Goal: Information Seeking & Learning: Learn about a topic

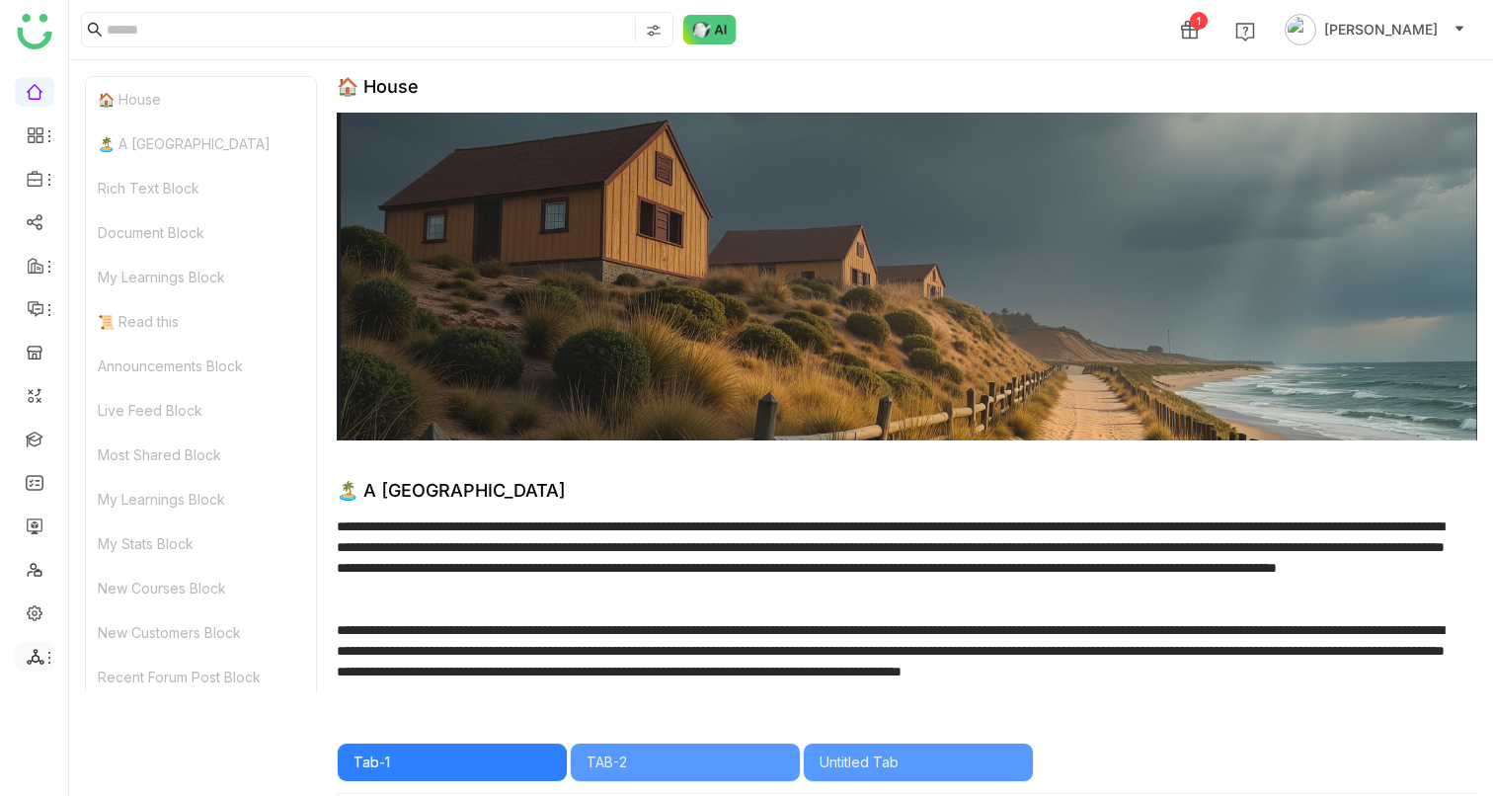
click at [40, 649] on icon at bounding box center [36, 657] width 18 height 18
click at [35, 609] on link at bounding box center [35, 611] width 18 height 17
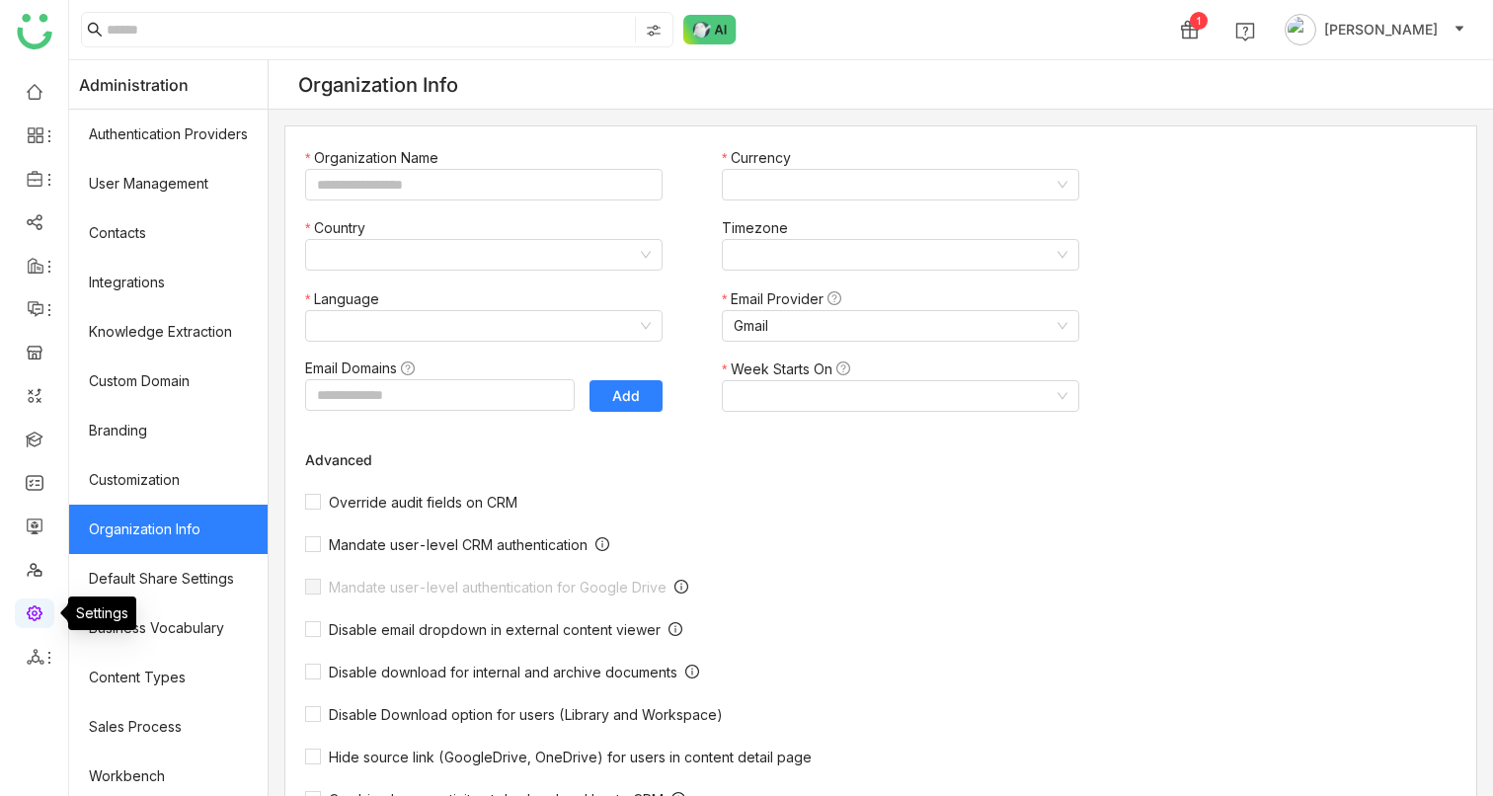
type input "*******"
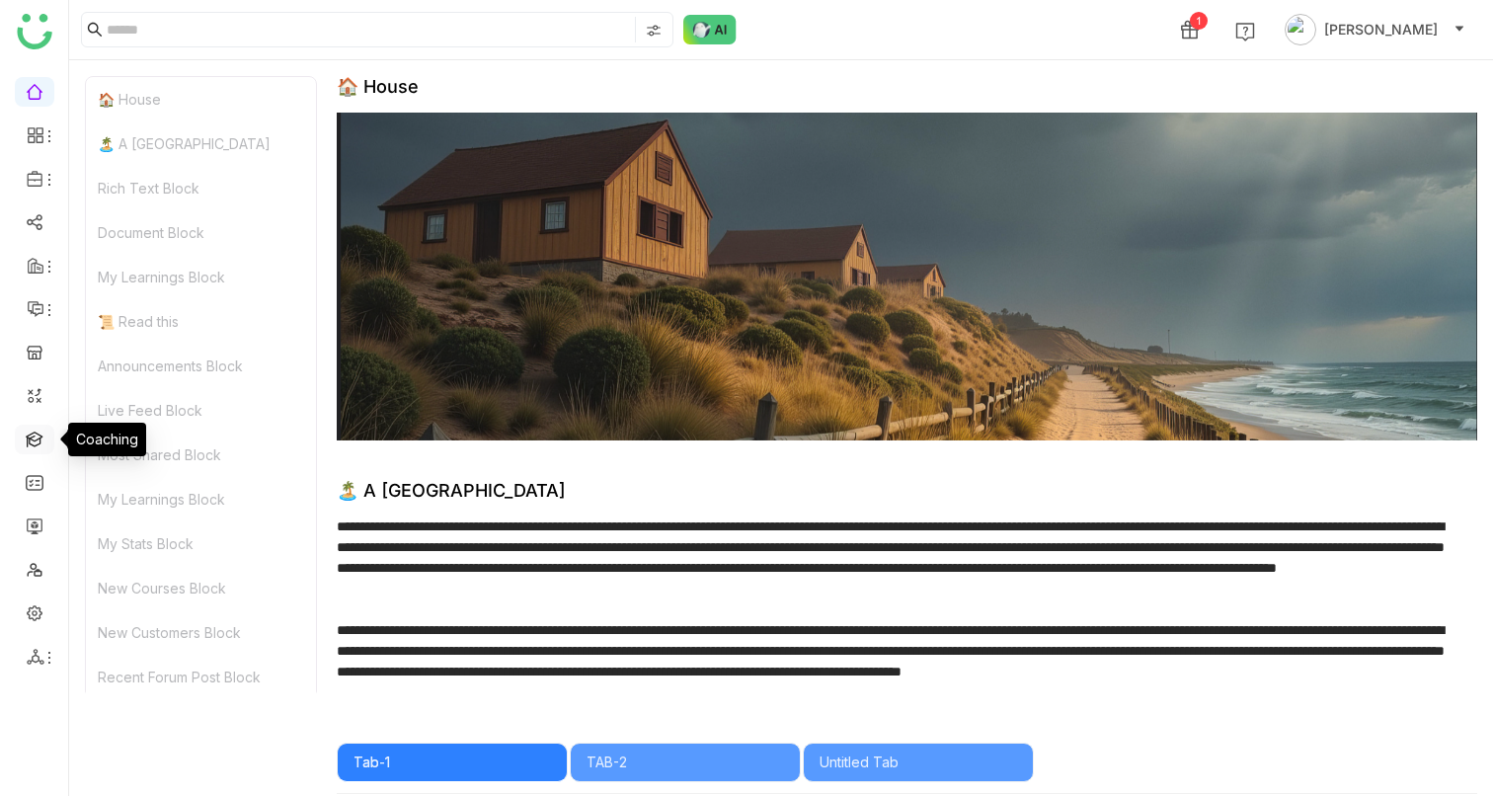
click at [43, 442] on link at bounding box center [35, 438] width 18 height 17
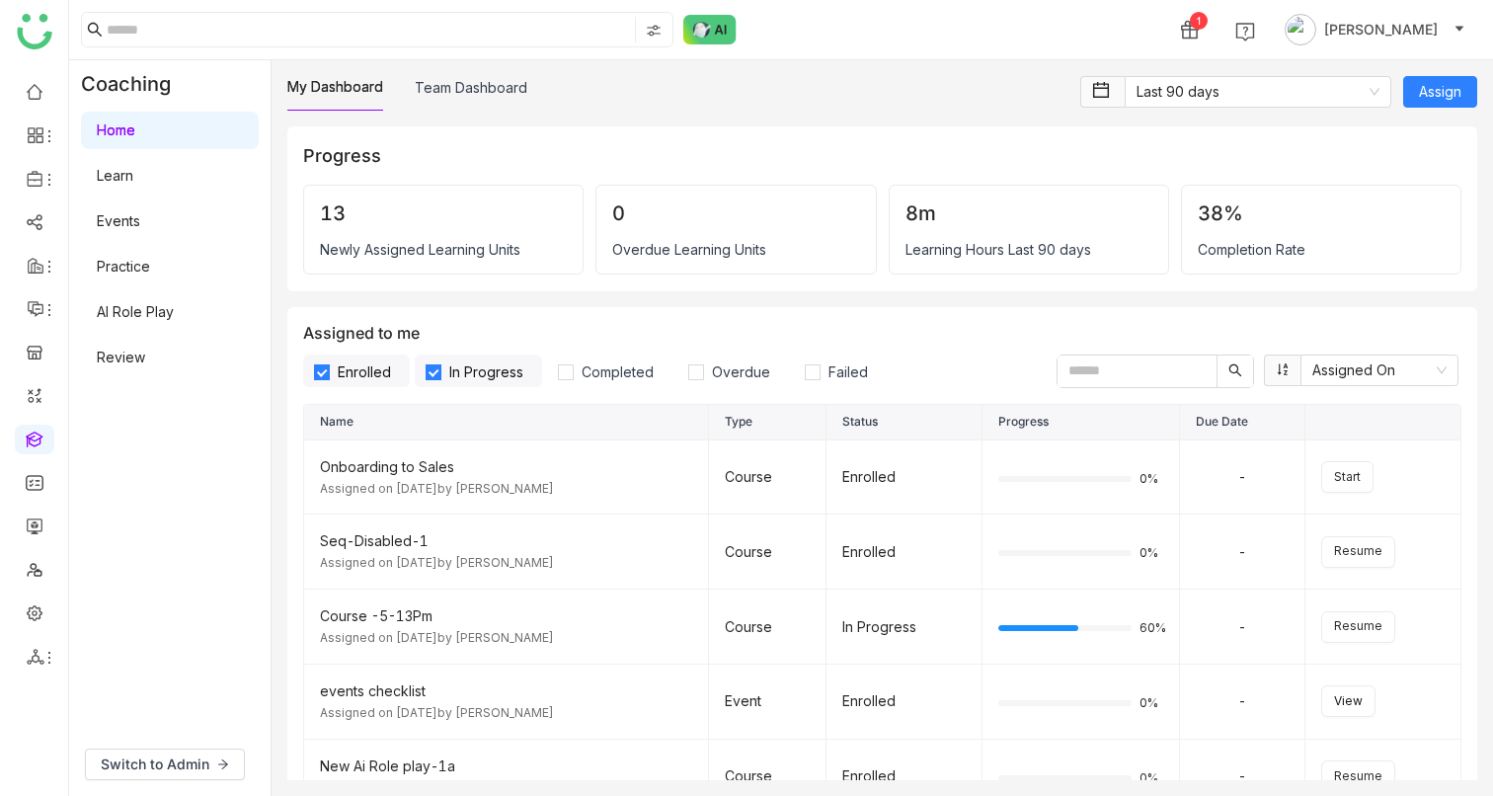
click at [127, 319] on link "AI Role Play" at bounding box center [135, 311] width 77 height 17
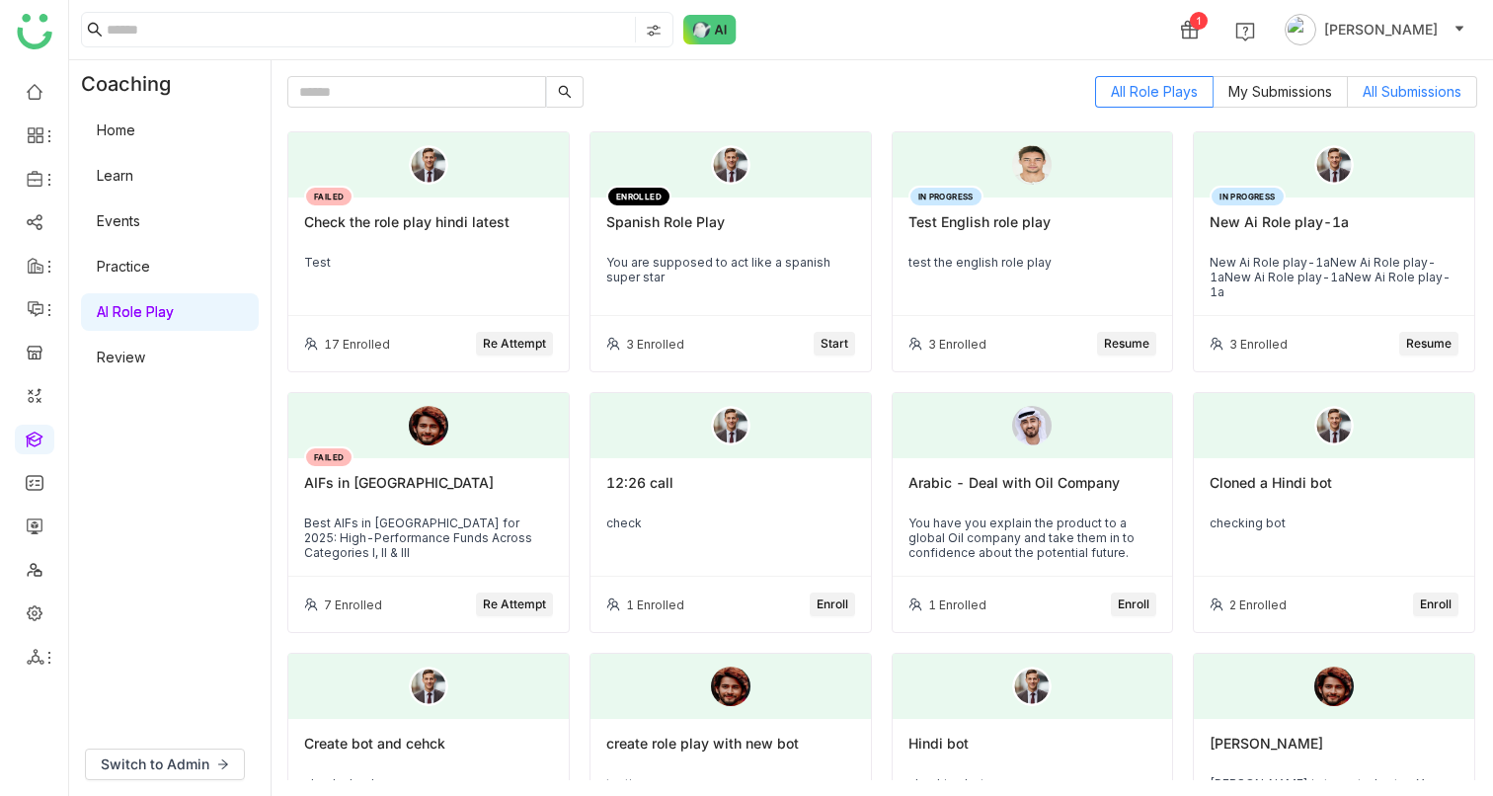
click at [1412, 85] on span "All Submissions" at bounding box center [1412, 91] width 99 height 17
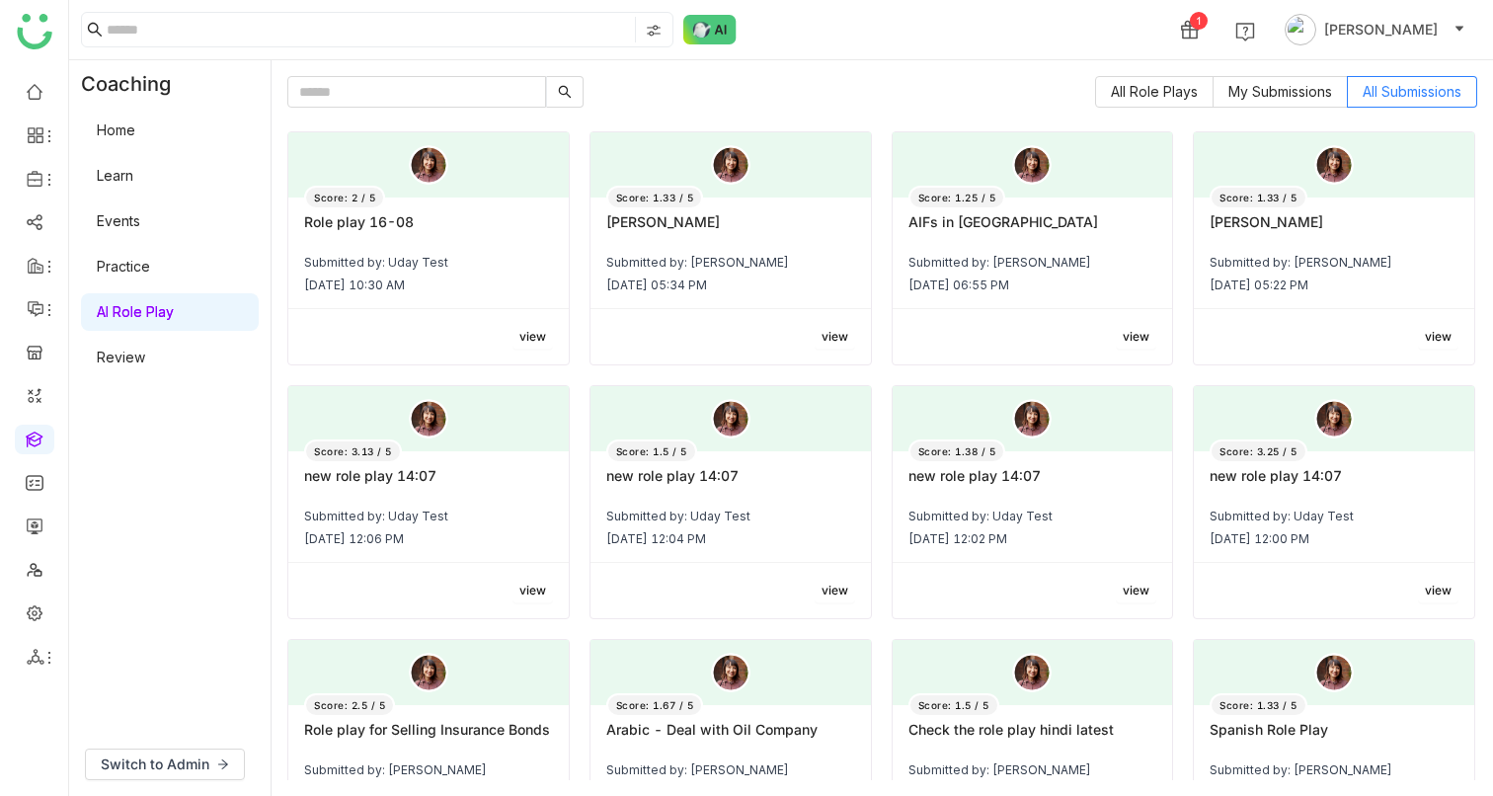
click at [822, 330] on span "view" at bounding box center [835, 337] width 27 height 19
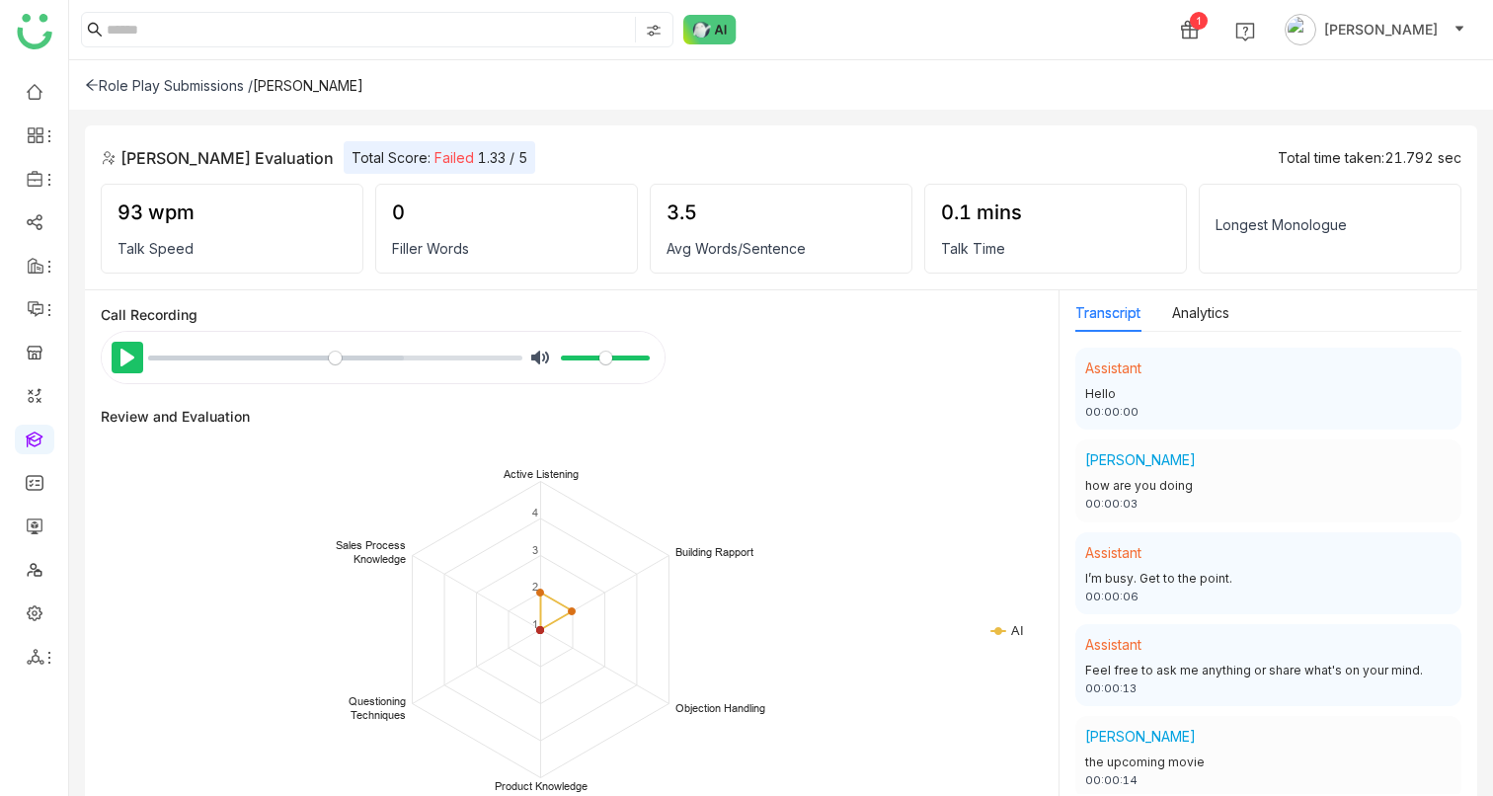
click at [118, 357] on button "Pause Play" at bounding box center [128, 358] width 32 height 32
type input "****"
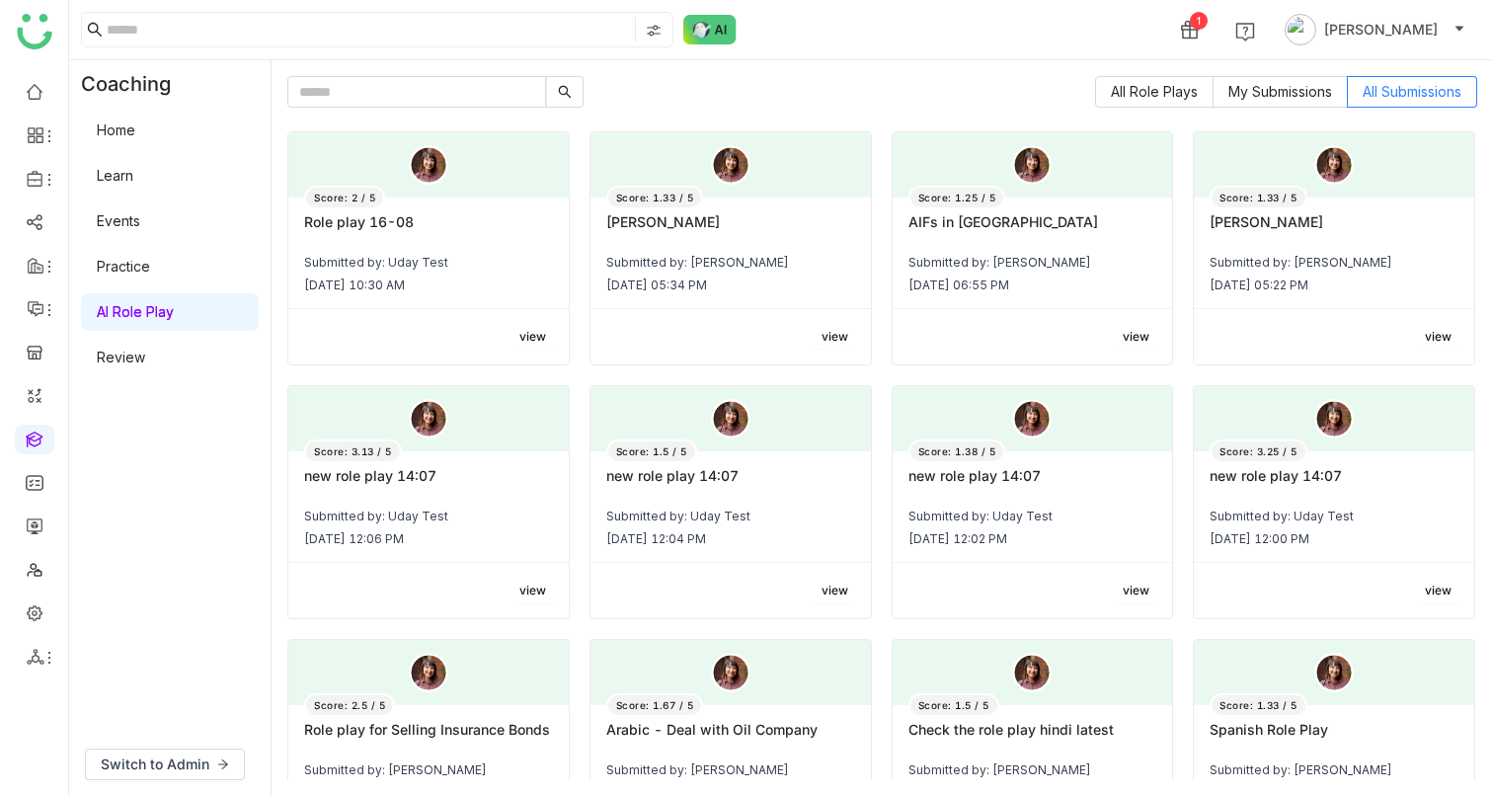
click at [1430, 334] on span "view" at bounding box center [1438, 337] width 27 height 19
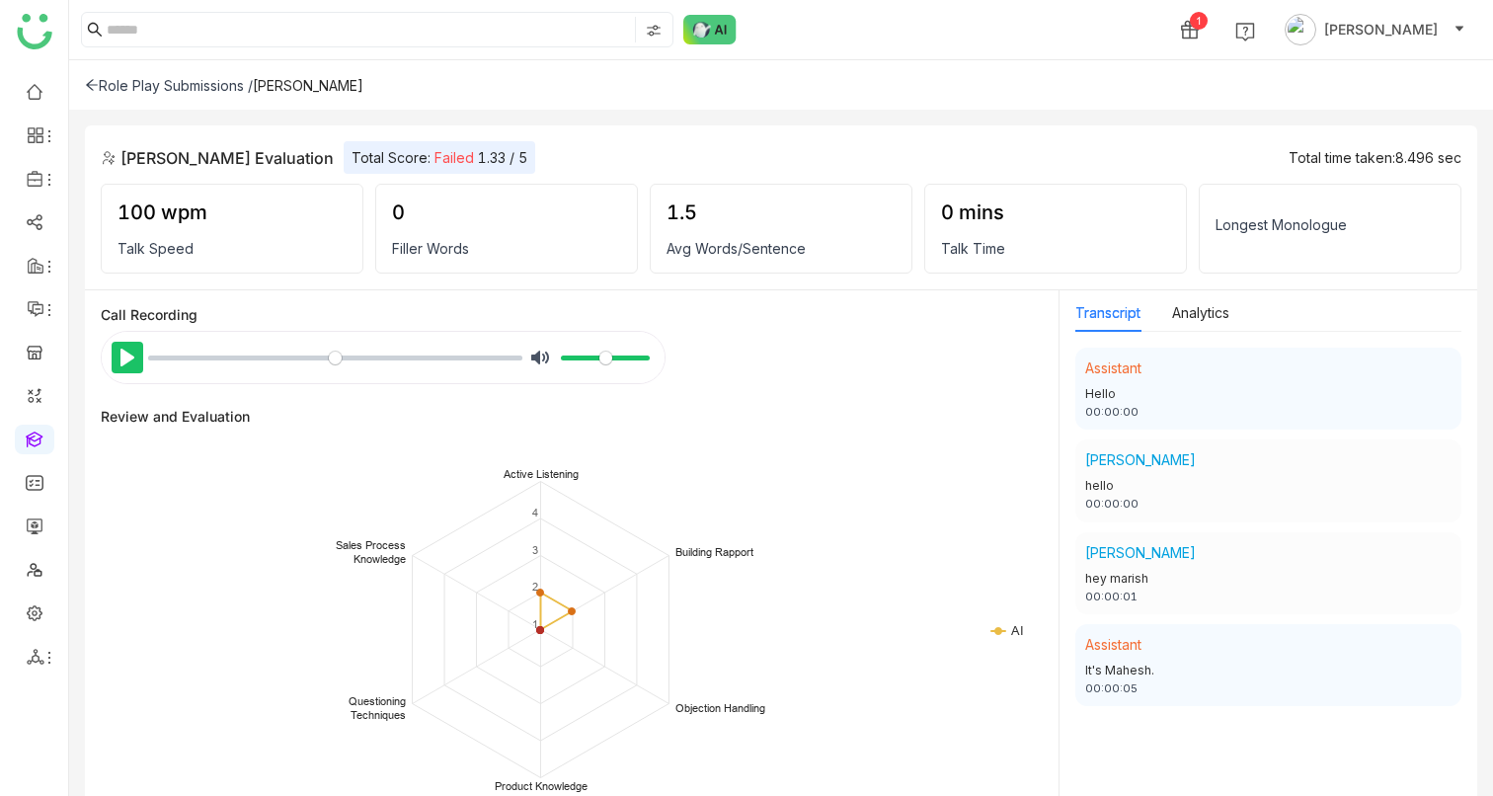
click at [118, 355] on button "Pause Play" at bounding box center [128, 358] width 32 height 32
type input "*****"
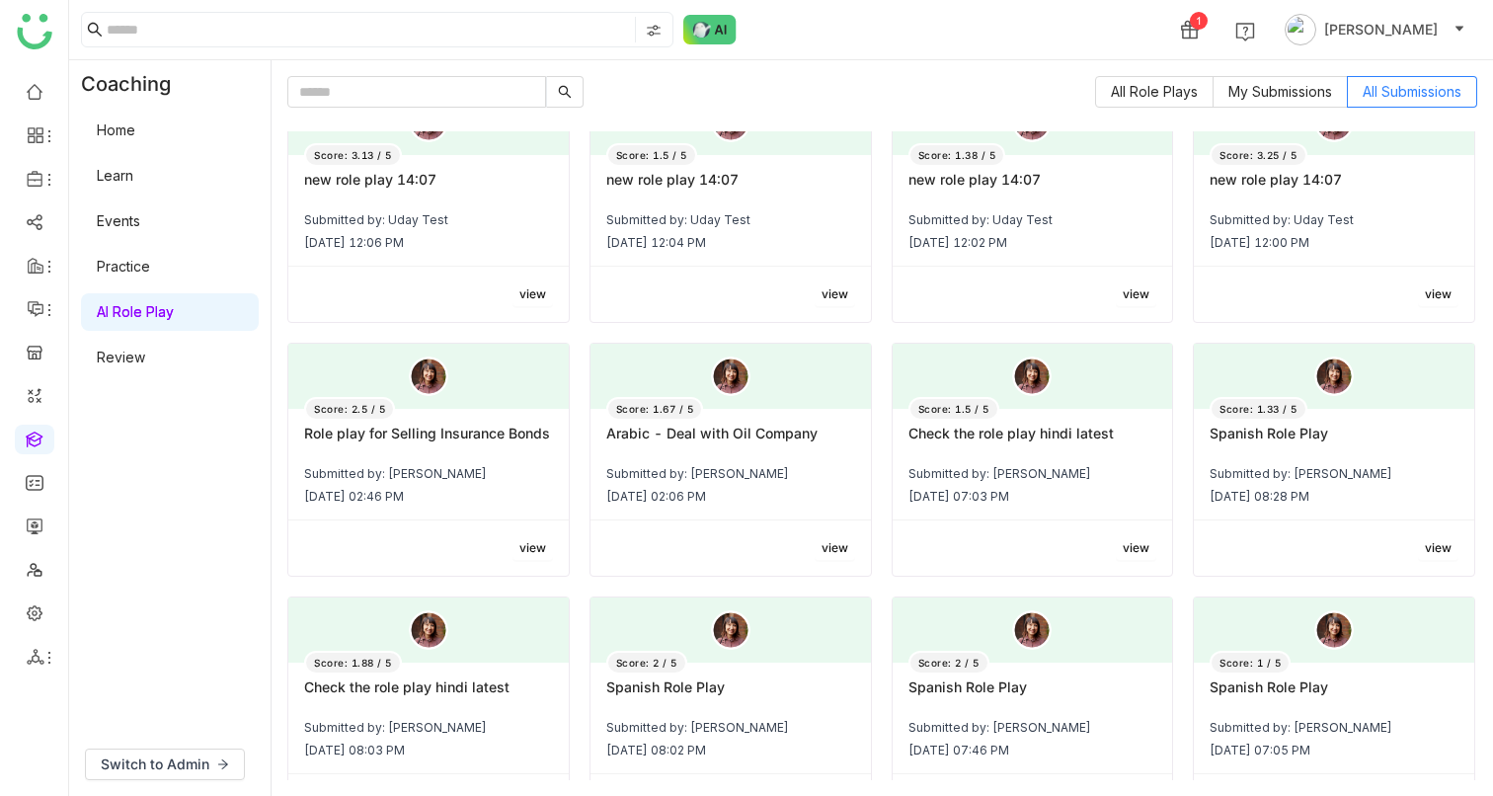
scroll to position [297, 0]
click at [826, 547] on span "view" at bounding box center [835, 547] width 27 height 19
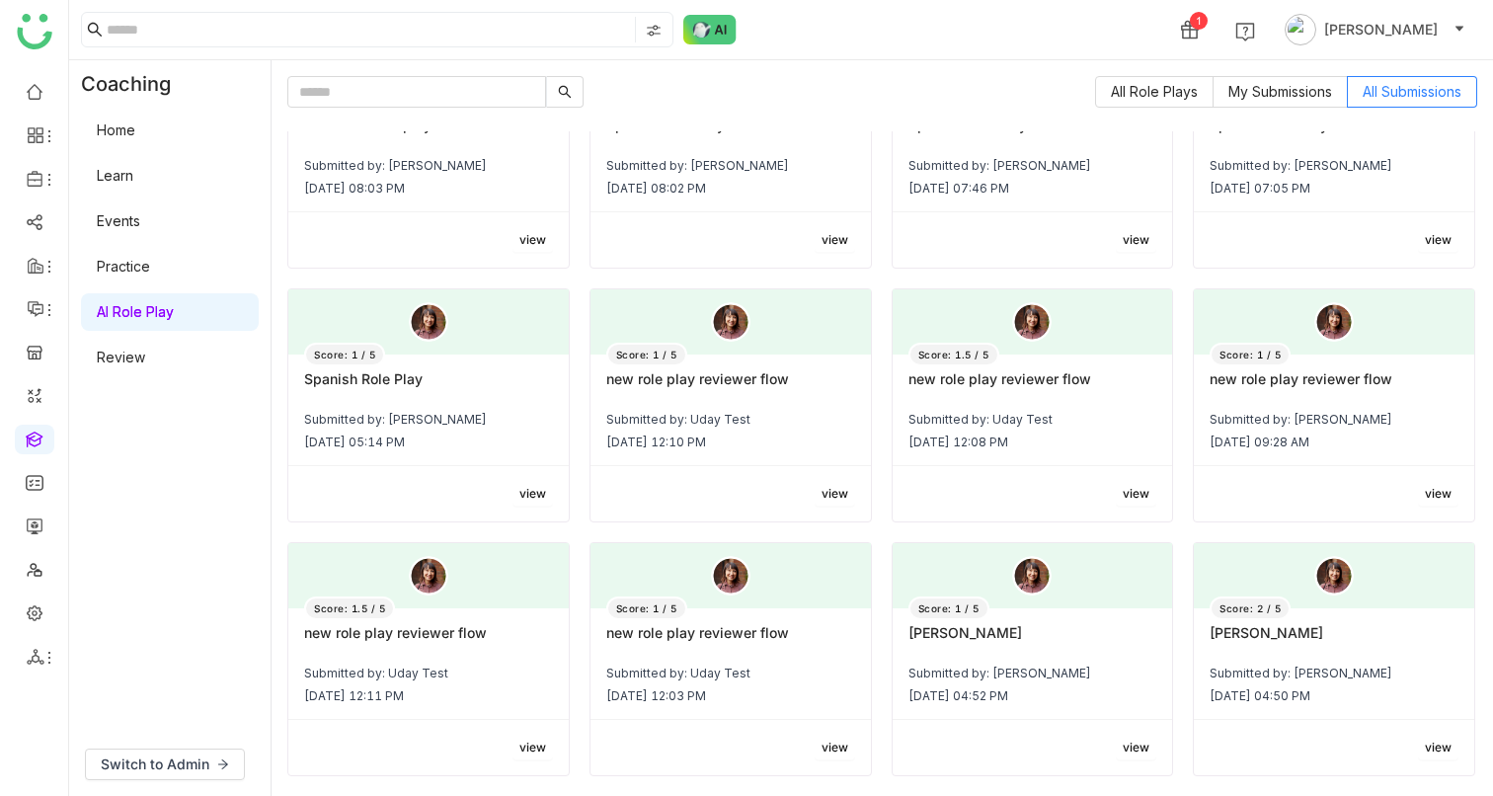
scroll to position [874, 0]
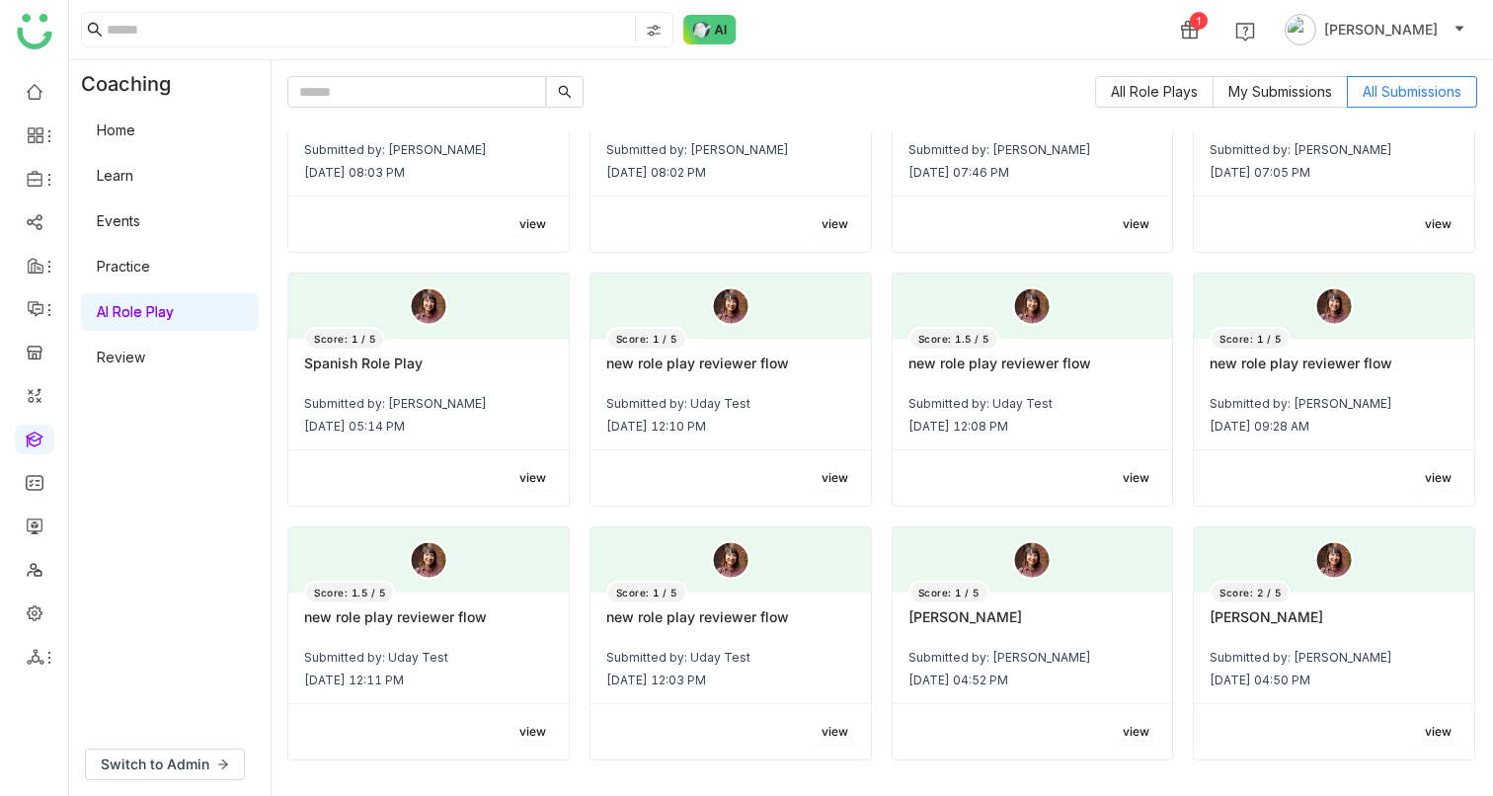
click at [1123, 470] on span "view" at bounding box center [1136, 478] width 27 height 19
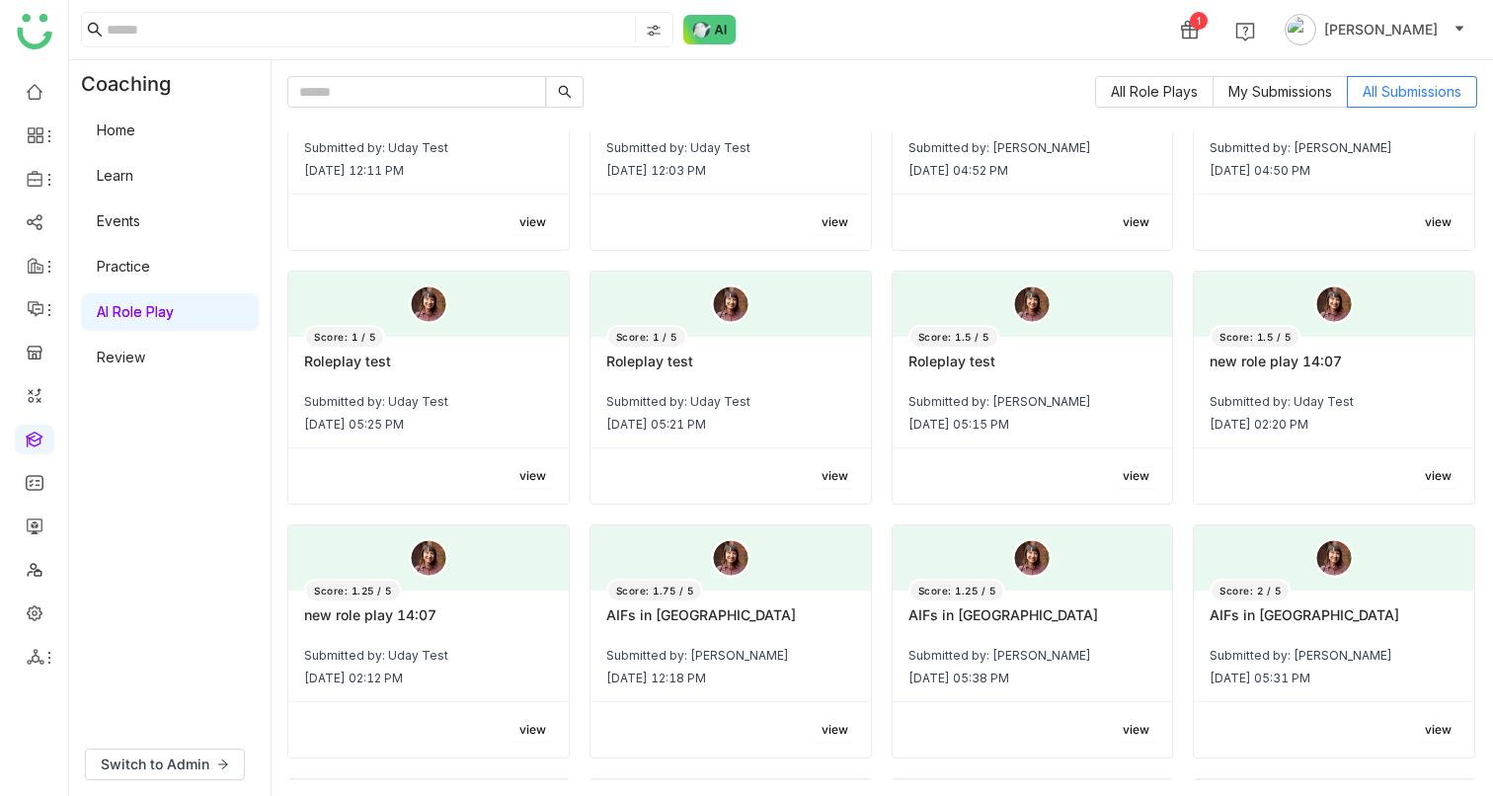
scroll to position [1397, 0]
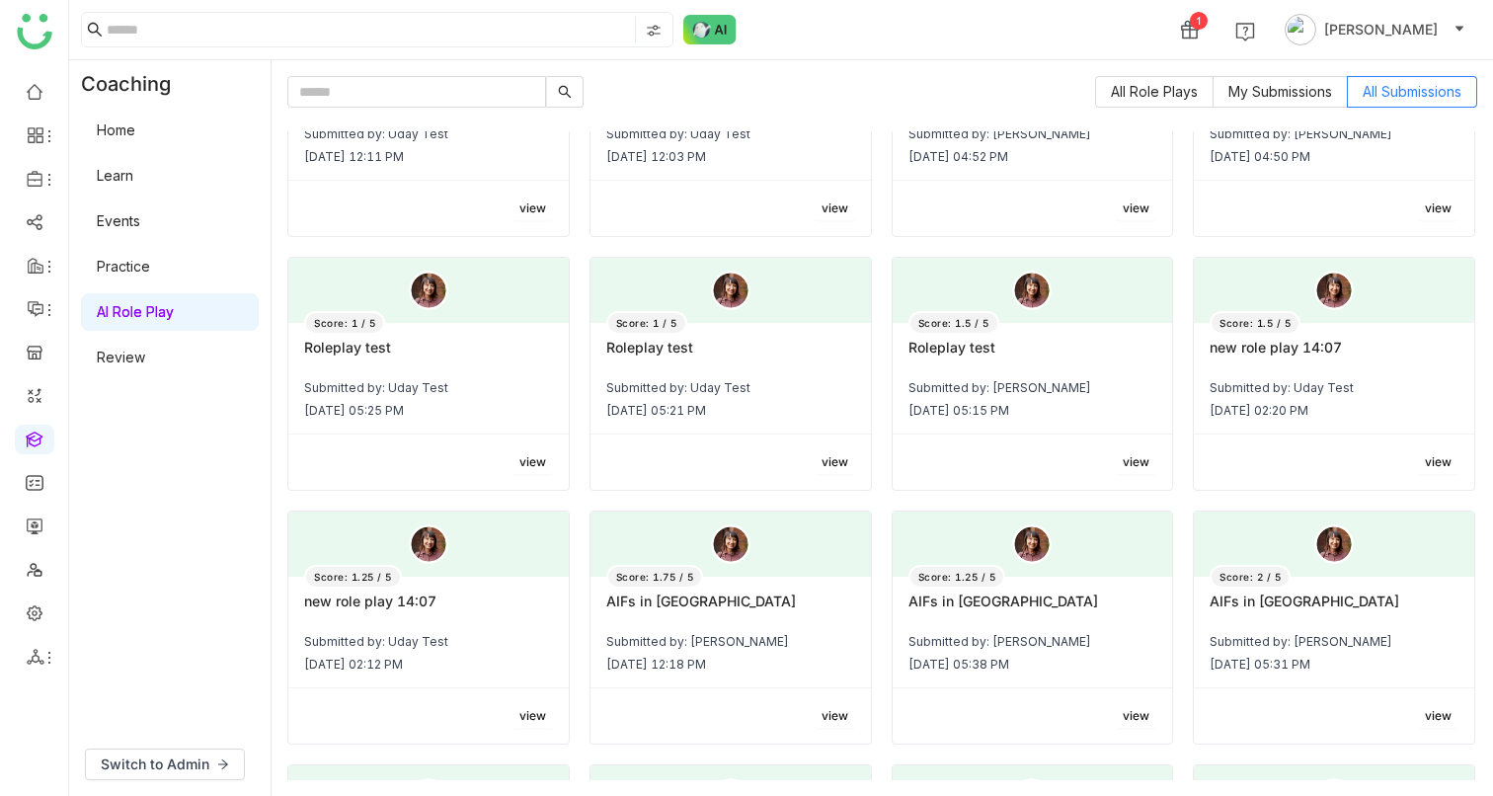
click at [1116, 455] on button "view" at bounding box center [1136, 462] width 40 height 24
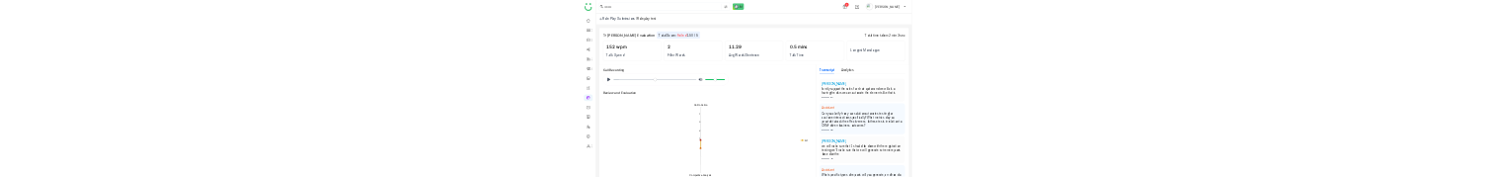
scroll to position [327, 0]
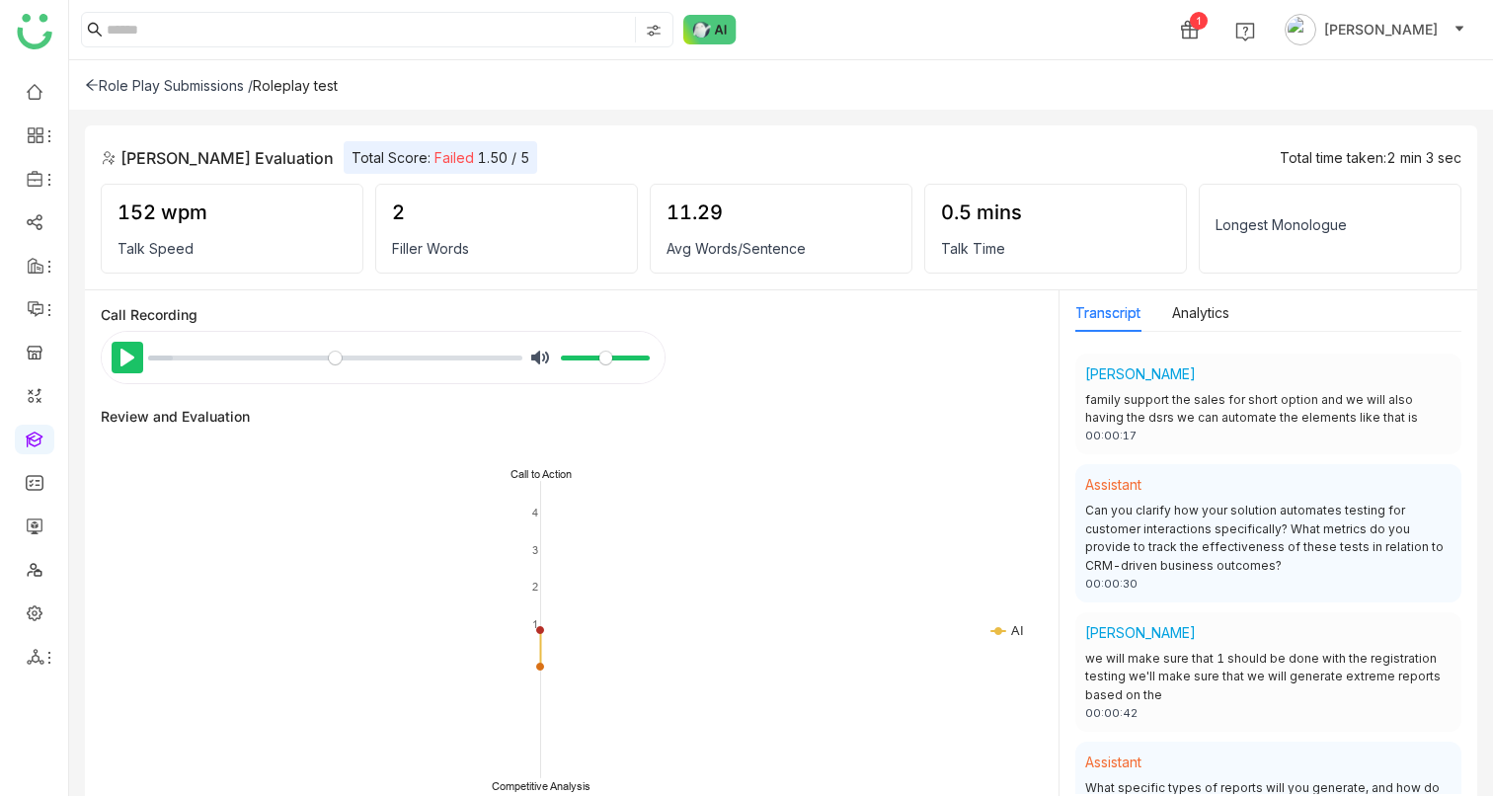
click at [114, 359] on button "Pause Play" at bounding box center [128, 358] width 32 height 32
click at [115, 361] on button "Pause Play" at bounding box center [128, 358] width 32 height 32
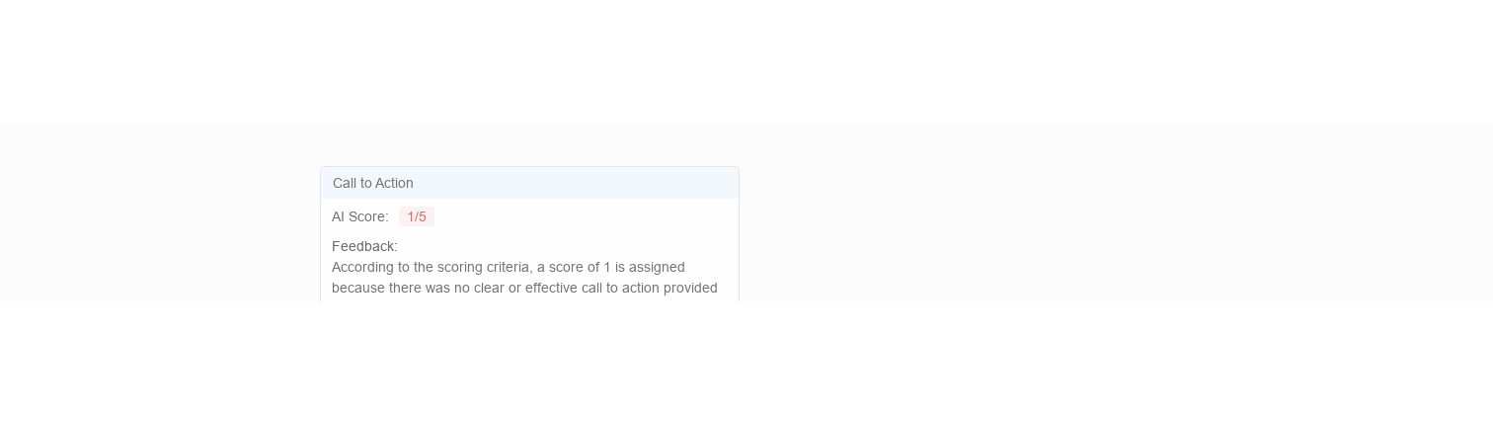
scroll to position [0, 0]
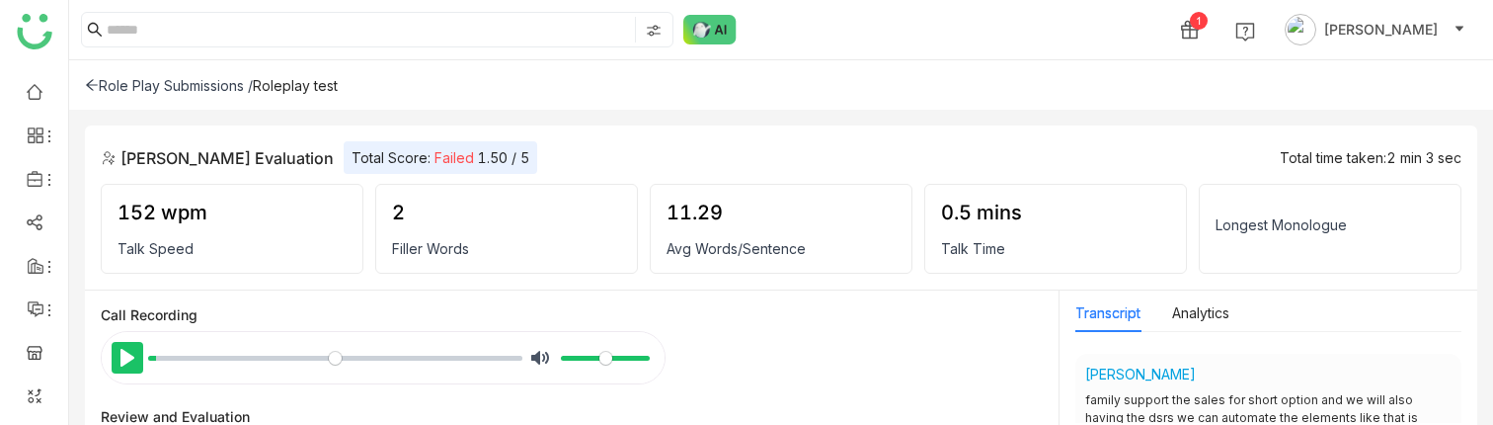
click at [125, 354] on button "Pause Play" at bounding box center [128, 358] width 32 height 32
click at [130, 361] on button "Pause Play" at bounding box center [128, 358] width 32 height 32
type input "***"
